Goal: Task Accomplishment & Management: Use online tool/utility

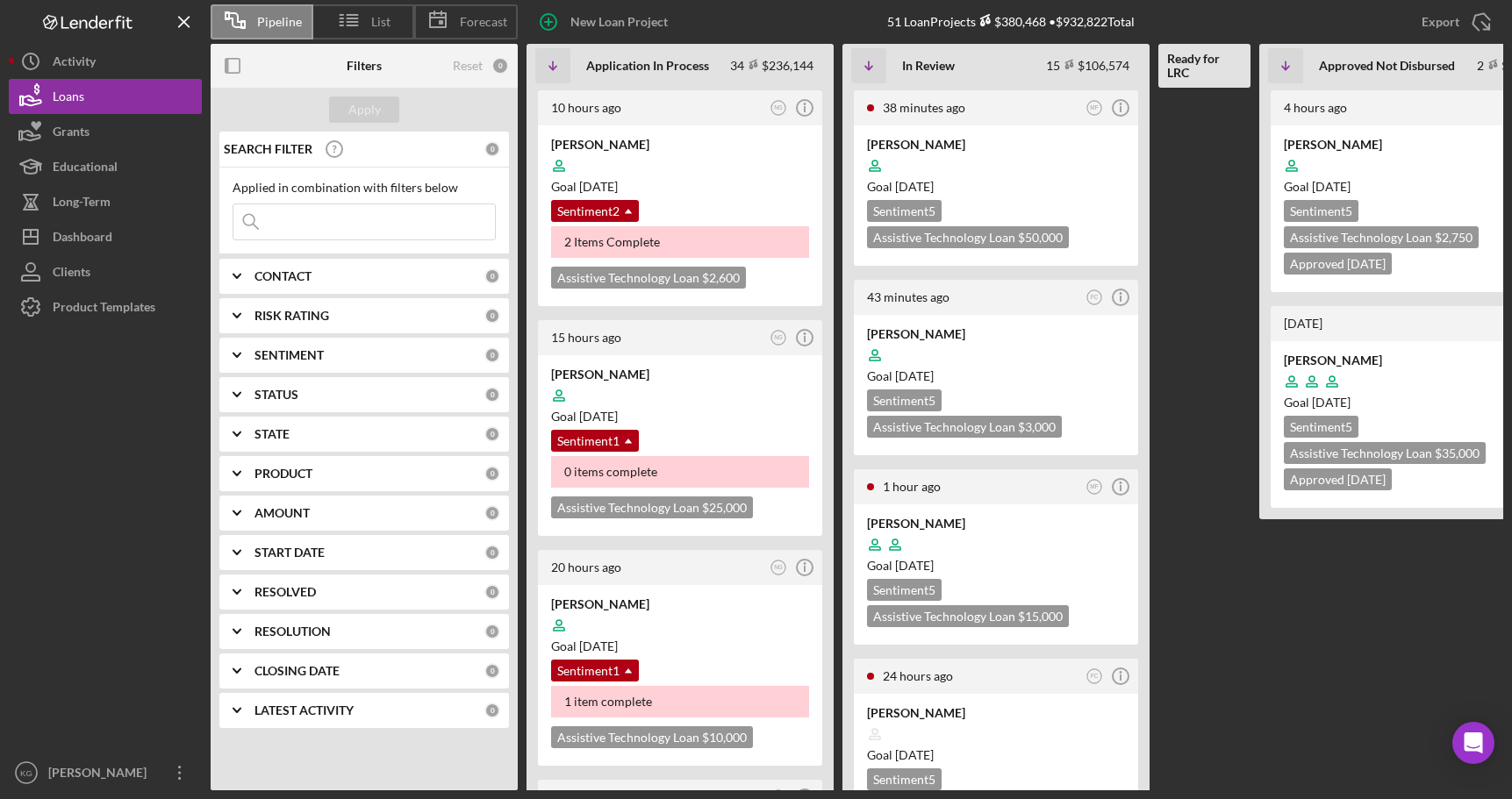
click at [333, 221] on input at bounding box center [364, 221] width 261 height 35
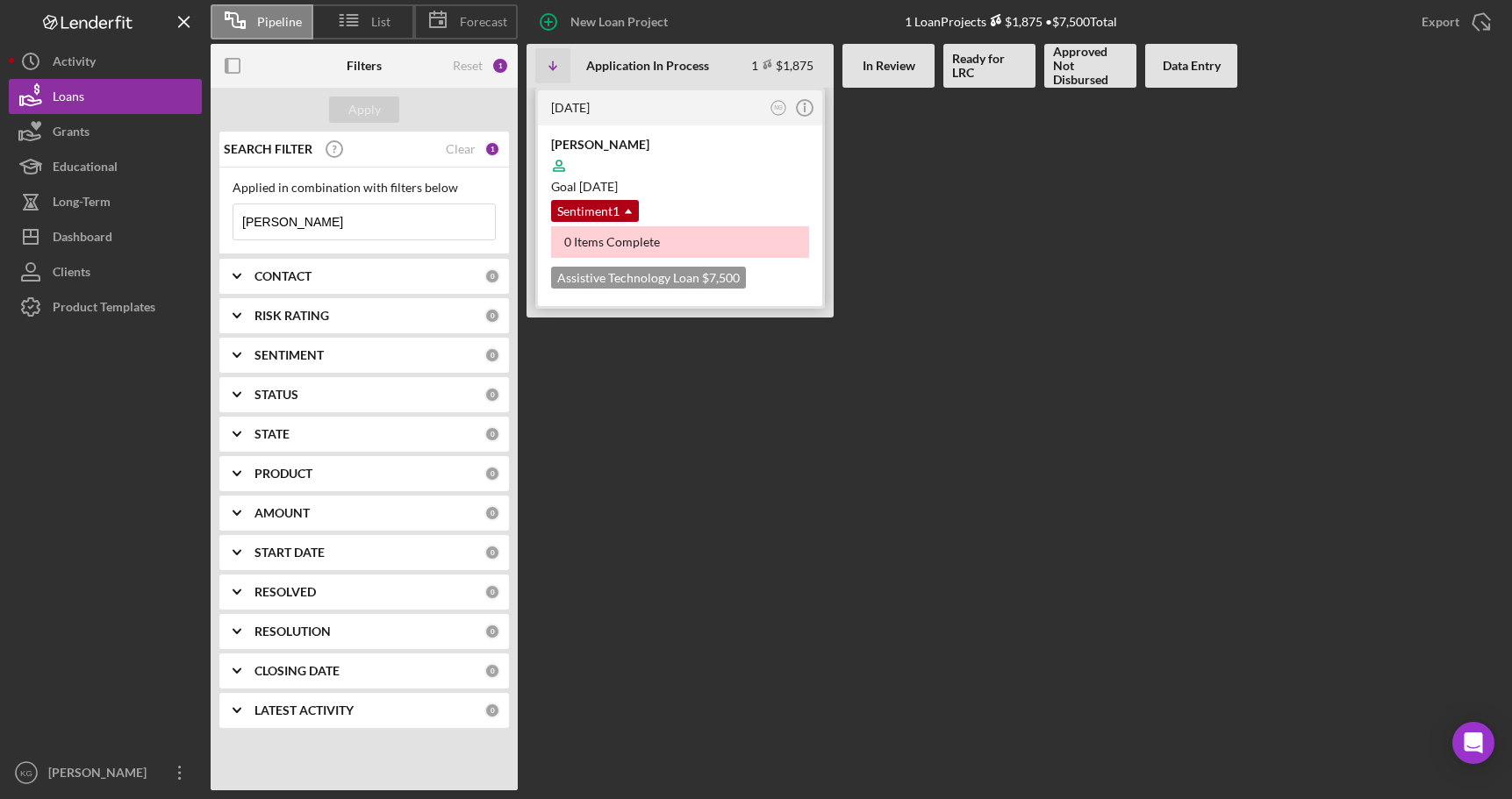
type input "[PERSON_NAME]"
click at [777, 181] on div "Goal [DATE]" at bounding box center [679, 186] width 258 height 17
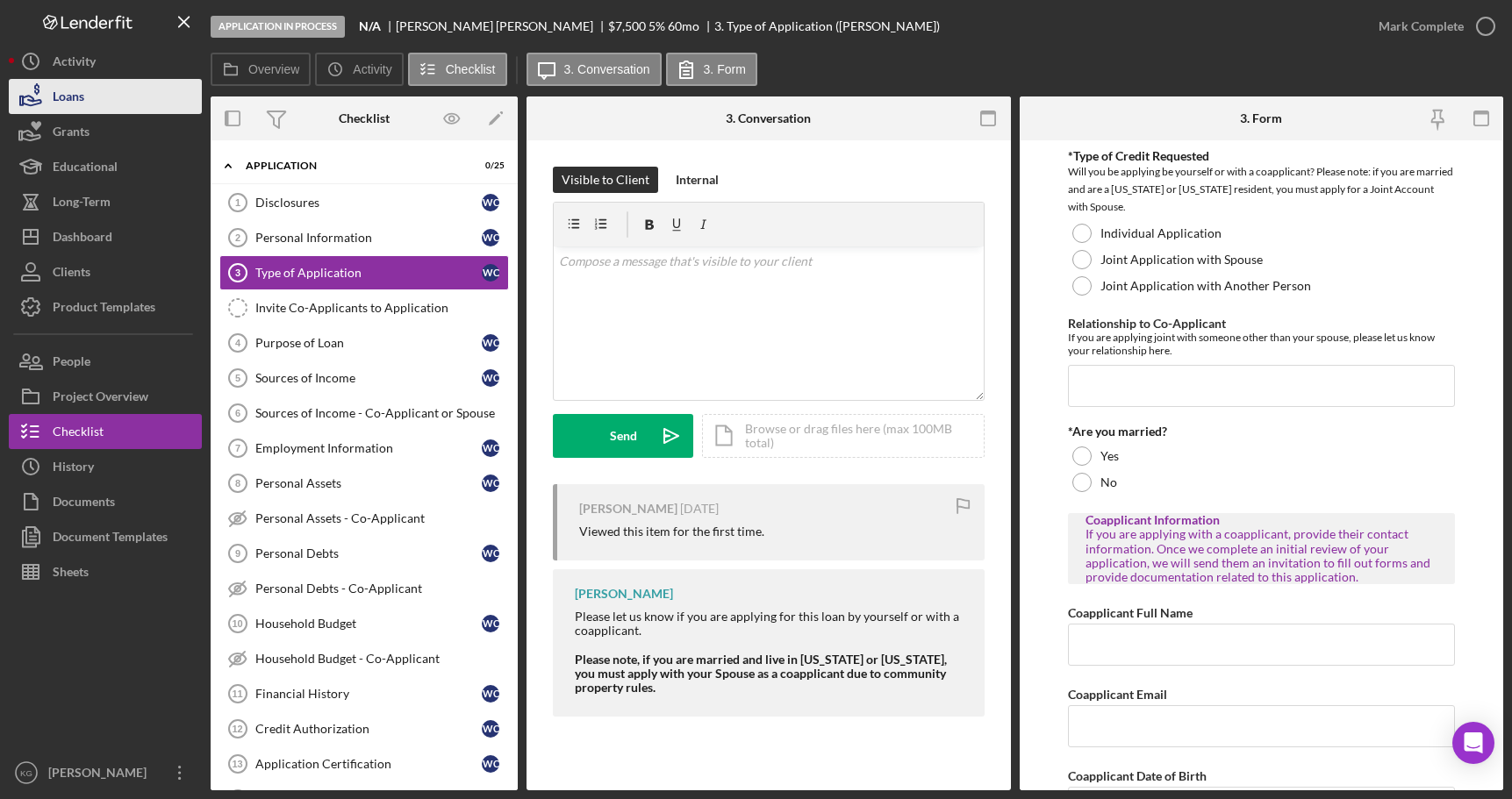
click at [86, 97] on button "Loans" at bounding box center [105, 96] width 193 height 35
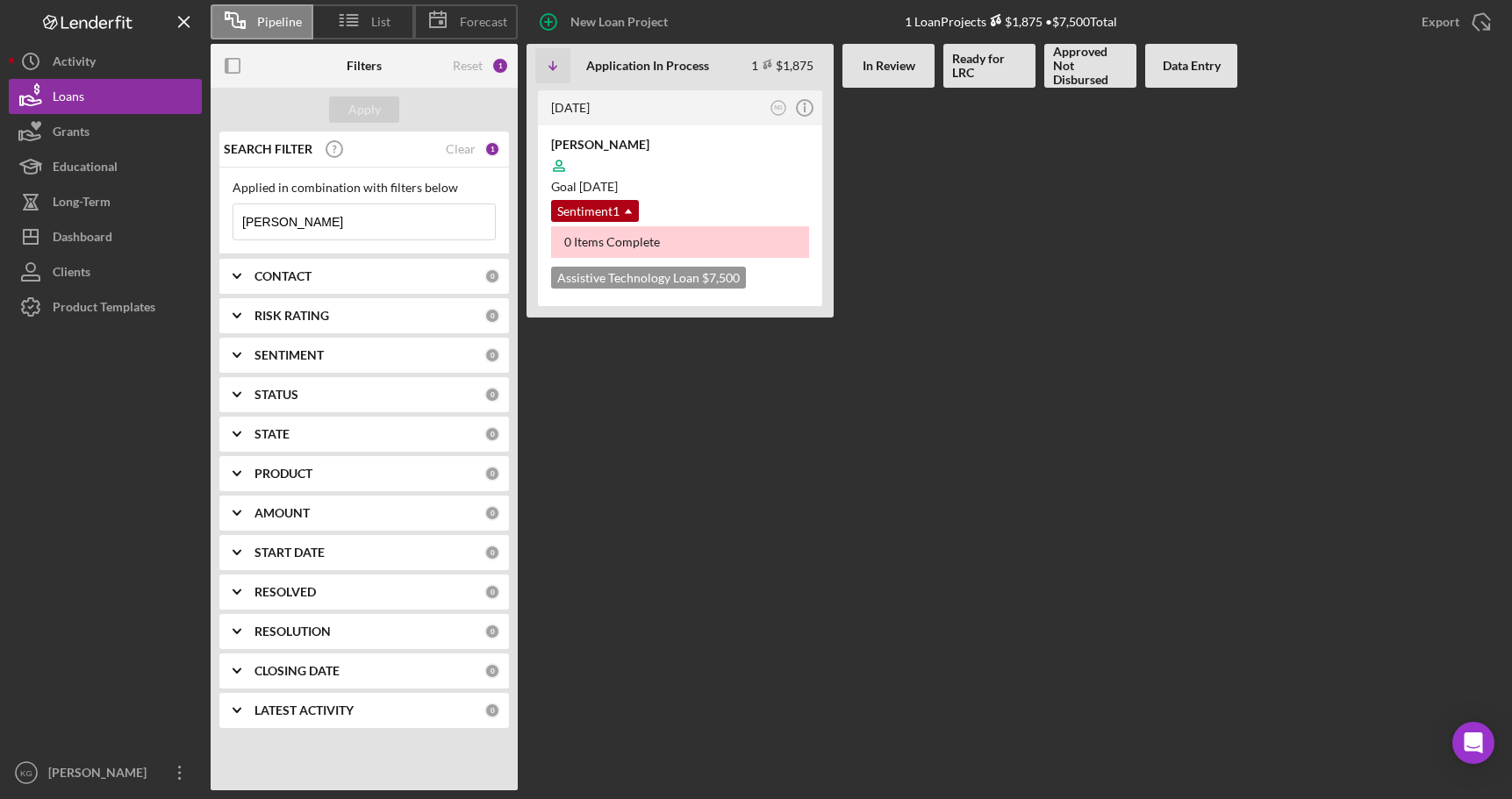
click at [308, 226] on input "[PERSON_NAME]" at bounding box center [364, 221] width 261 height 35
type input "c"
click at [615, 479] on Process "[DATE] NG Icon/Info [PERSON_NAME] Goal [DATE] Sentiment 1 Icon/Dropdown Arrow 0…" at bounding box center [679, 439] width 307 height 703
click at [335, 109] on button "Apply" at bounding box center [364, 110] width 70 height 27
